Goal: Task Accomplishment & Management: Complete application form

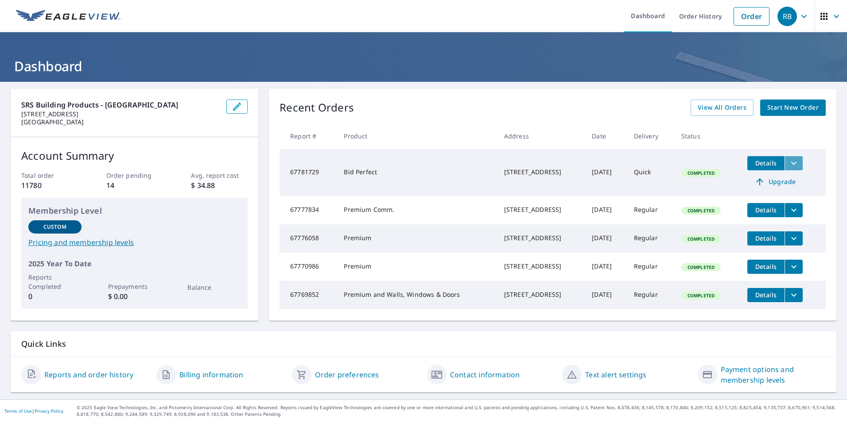
click at [790, 160] on icon "filesDropdownBtn-67781729" at bounding box center [793, 163] width 11 height 11
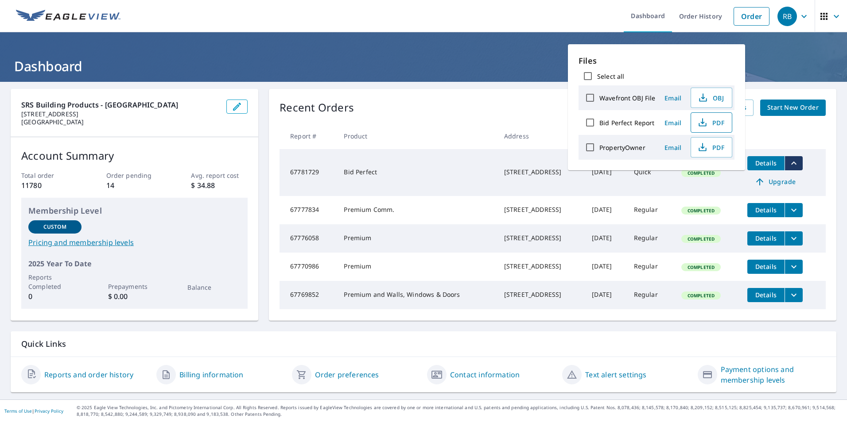
click at [708, 120] on span "PDF" at bounding box center [710, 122] width 28 height 11
click at [793, 107] on span "Start New Order" at bounding box center [792, 107] width 51 height 11
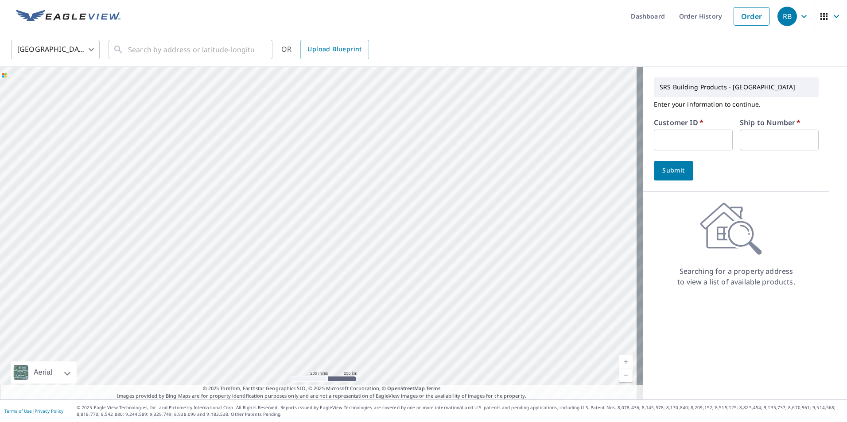
click at [664, 137] on input "text" at bounding box center [693, 140] width 79 height 21
type input "S013386"
click at [754, 136] on input "text" at bounding box center [778, 140] width 79 height 21
type input "1"
click at [680, 171] on button "Submit" at bounding box center [673, 170] width 39 height 19
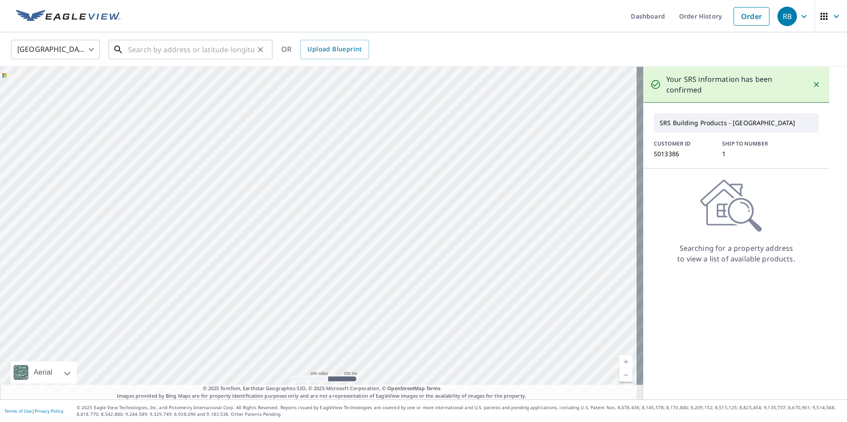
click at [187, 48] on input "text" at bounding box center [191, 49] width 126 height 25
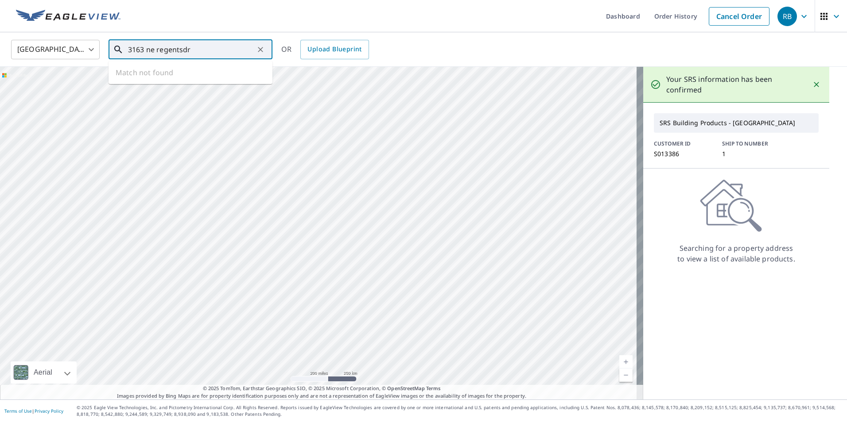
click at [221, 57] on input "3163 ne regentsdr" at bounding box center [191, 49] width 126 height 25
click at [199, 82] on p "[GEOGRAPHIC_DATA], OR 97212" at bounding box center [195, 85] width 139 height 9
type input "[STREET_ADDRESS][PERSON_NAME]"
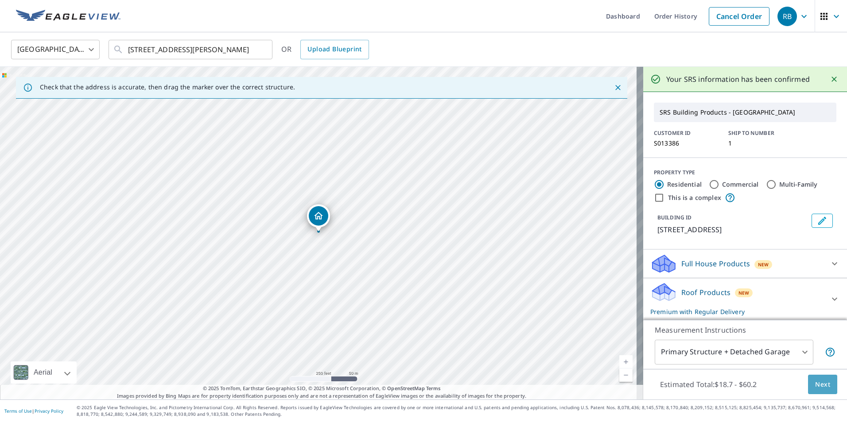
click at [822, 383] on span "Next" at bounding box center [822, 384] width 15 height 11
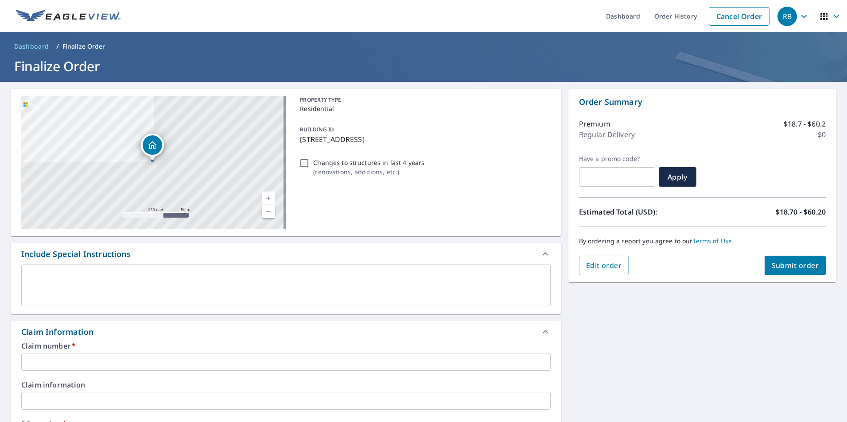
drag, startPoint x: 190, startPoint y: 360, endPoint x: 192, endPoint y: 356, distance: 4.8
click at [190, 360] on input "text" at bounding box center [285, 362] width 529 height 18
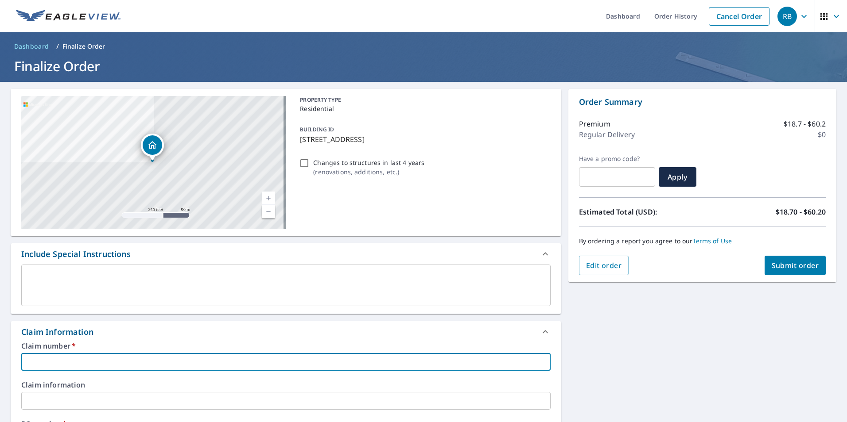
type input "q"
checkbox input "true"
type input "qu"
checkbox input "true"
type input "qua"
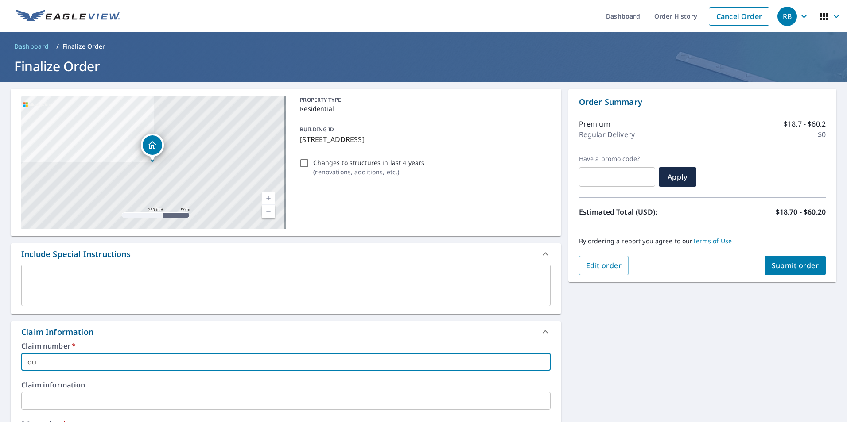
checkbox input "true"
type input "qual"
checkbox input "true"
type input "quali"
checkbox input "true"
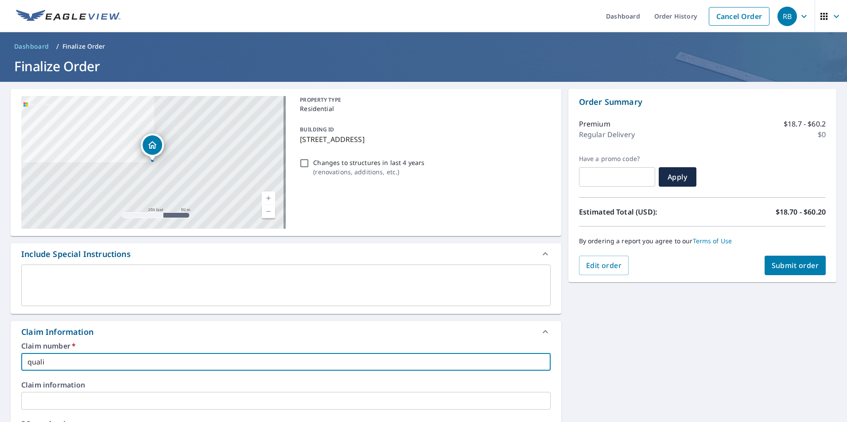
type input "qualit"
checkbox input "true"
type input "quality"
checkbox input "true"
type input "quality"
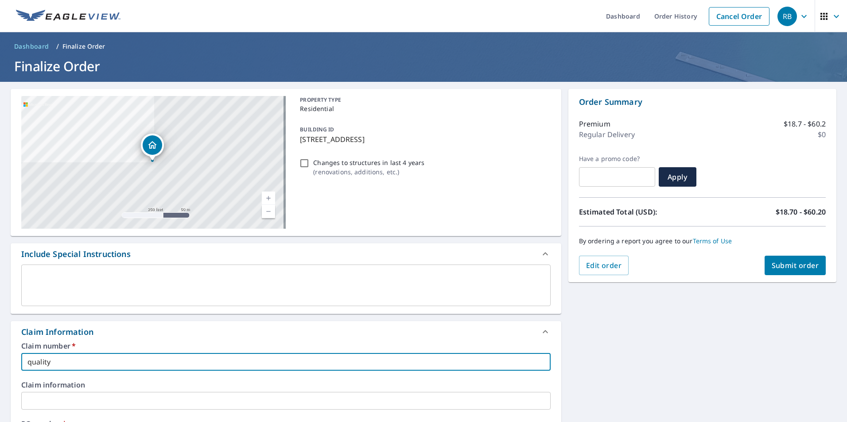
checkbox input "true"
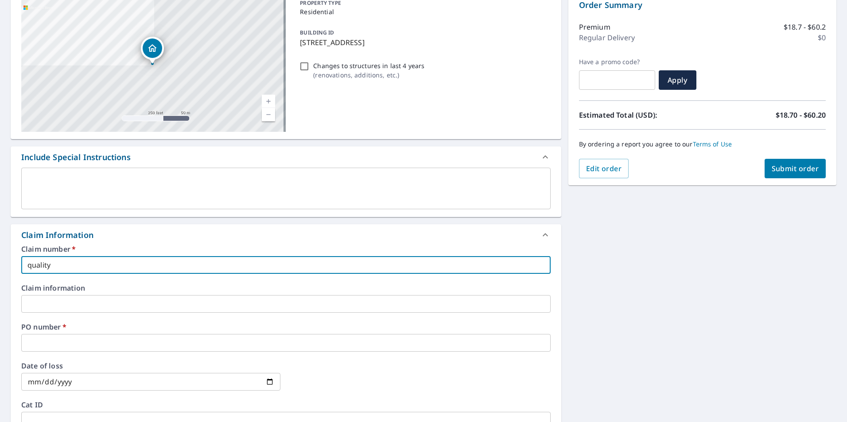
scroll to position [133, 0]
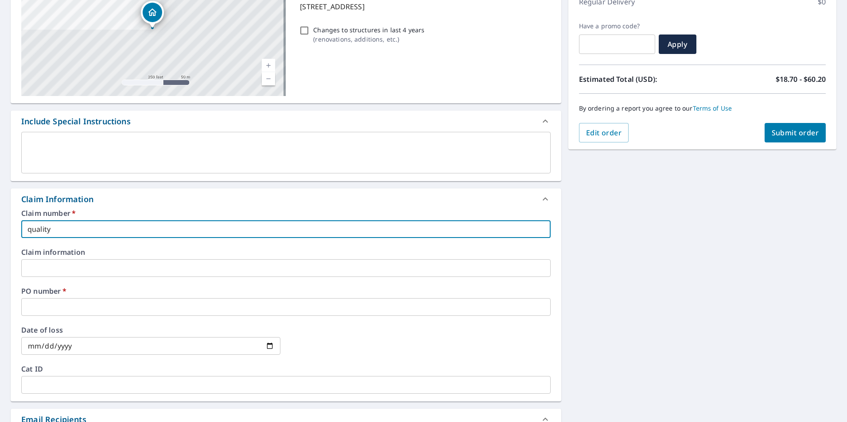
type input "quality"
click at [30, 308] on input "text" at bounding box center [285, 307] width 529 height 18
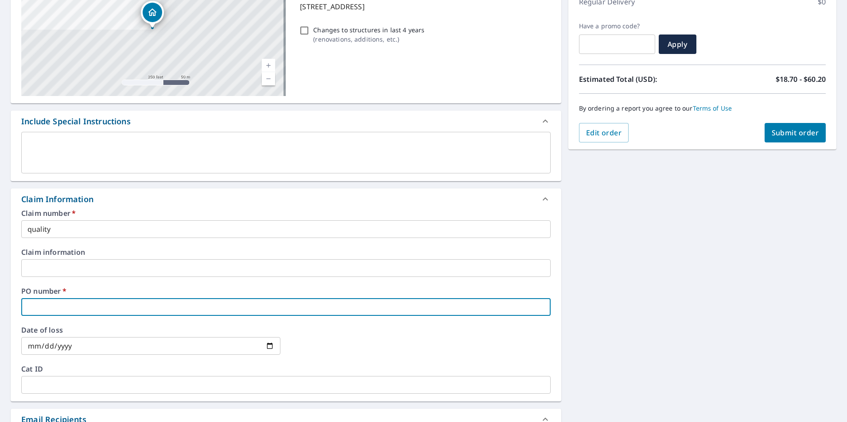
type input "q"
checkbox input "true"
type input "qu"
checkbox input "true"
type input "qua"
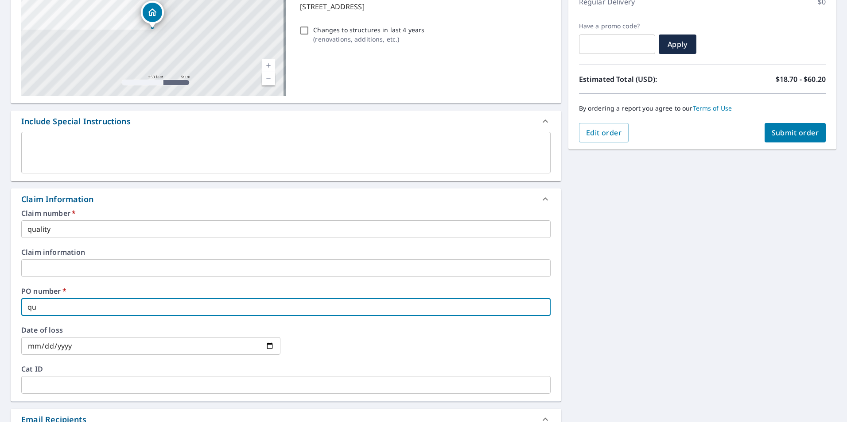
checkbox input "true"
type input "qual"
checkbox input "true"
type input "quali"
checkbox input "true"
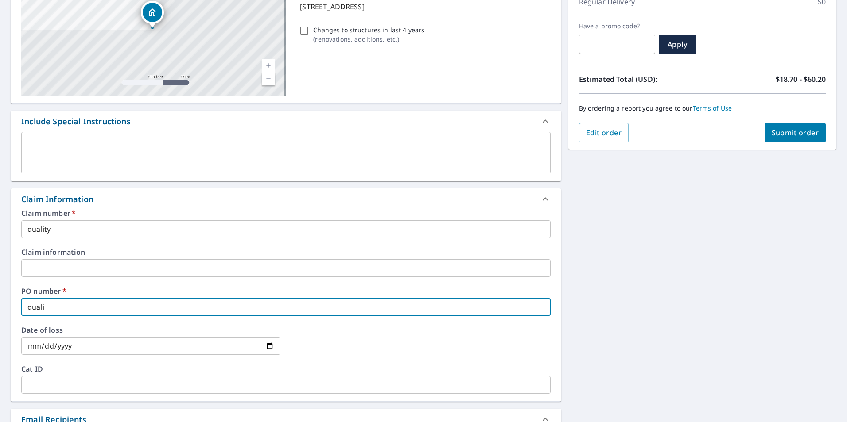
type input "qualit"
checkbox input "true"
type input "quality"
checkbox input "true"
type input "quality"
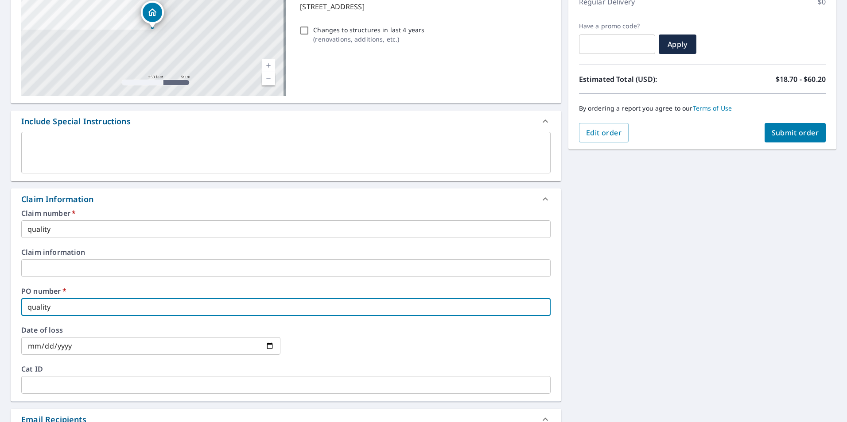
checkbox input "true"
type input "QUALITY MASTER"
checkbox input "true"
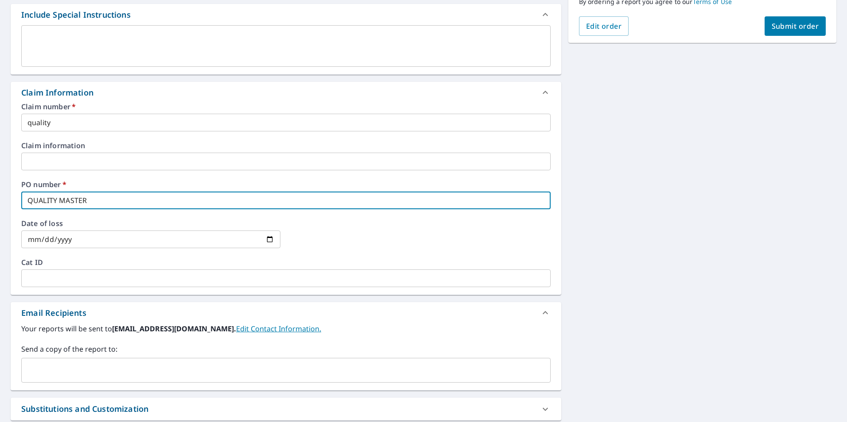
scroll to position [266, 0]
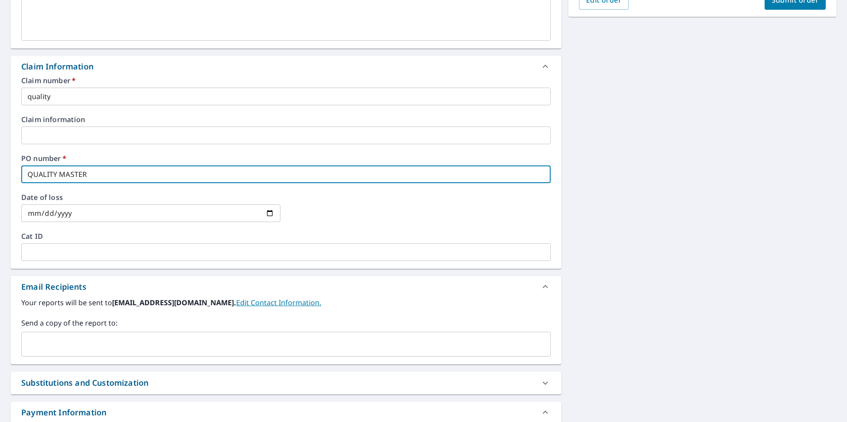
click at [40, 342] on input "text" at bounding box center [279, 344] width 508 height 17
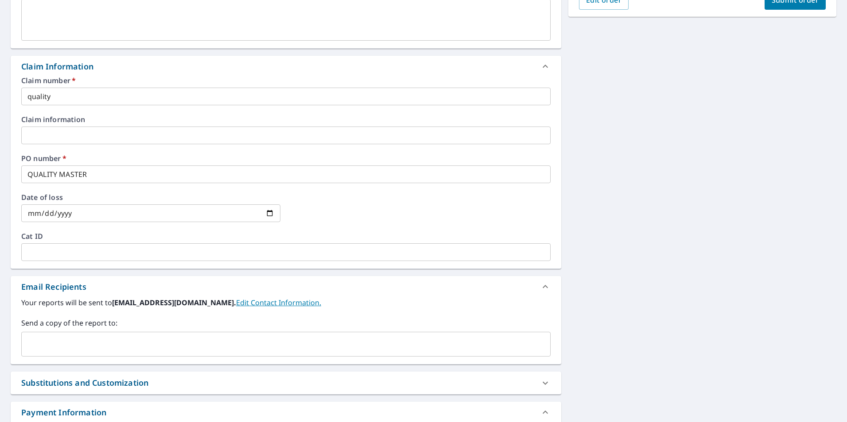
click at [67, 341] on input "text" at bounding box center [279, 344] width 508 height 17
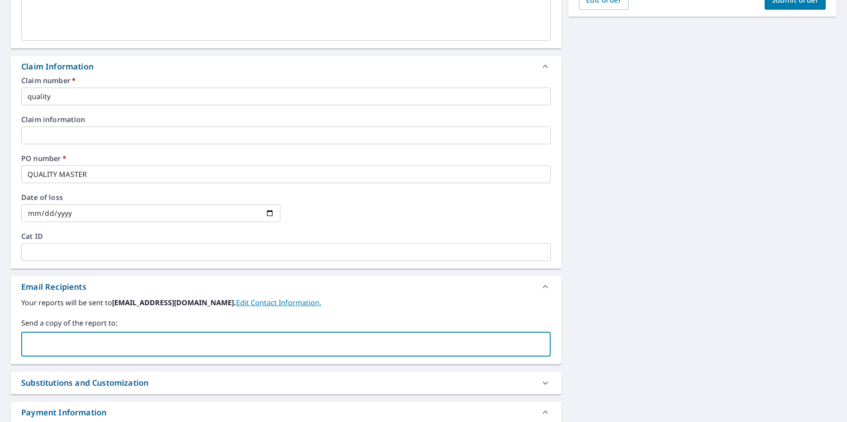
paste input "[EMAIL_ADDRESS][DOMAIN_NAME]"
type input "[EMAIL_ADDRESS][DOMAIN_NAME]"
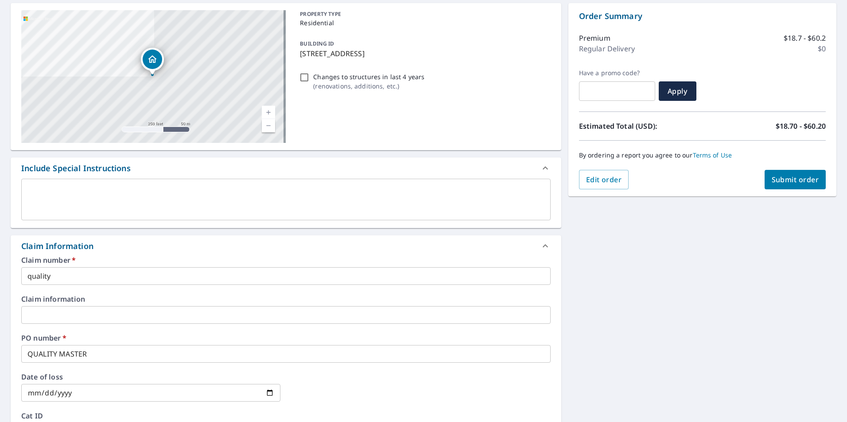
scroll to position [0, 0]
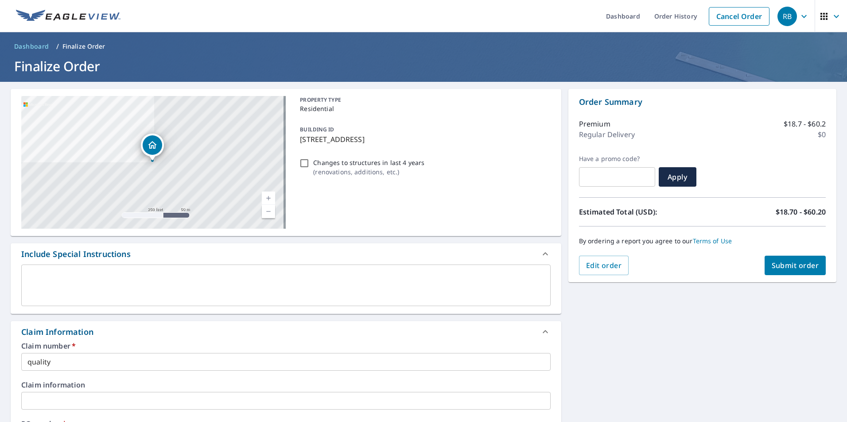
click at [785, 266] on span "Submit order" at bounding box center [794, 266] width 47 height 10
checkbox input "true"
